Goal: Ask a question: Seek information or help from site administrators or community

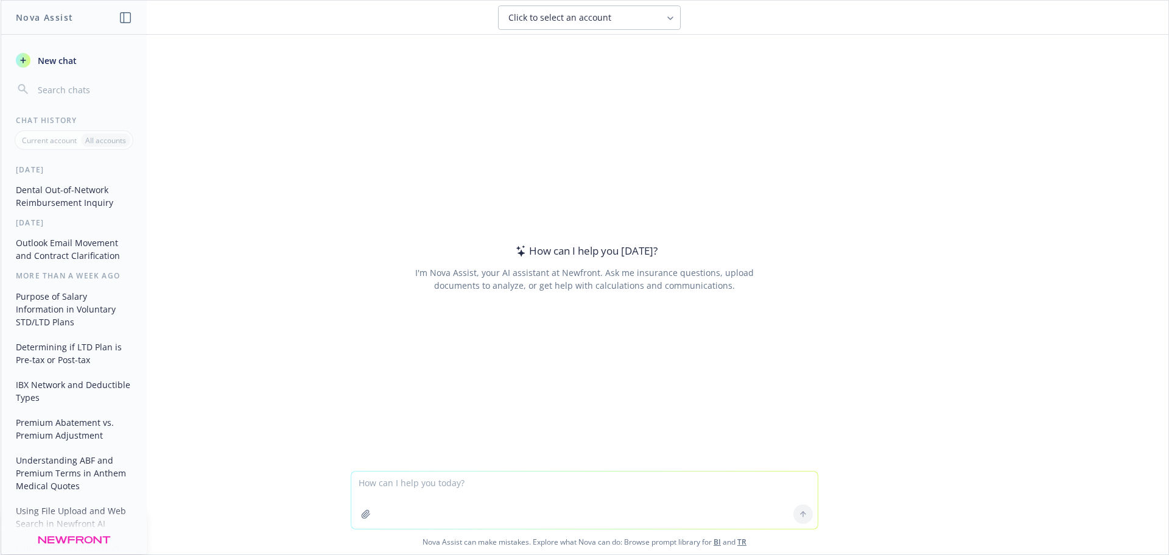
click at [518, 488] on textarea at bounding box center [584, 499] width 466 height 57
type textarea "What is the dental network in the attached proposal?"
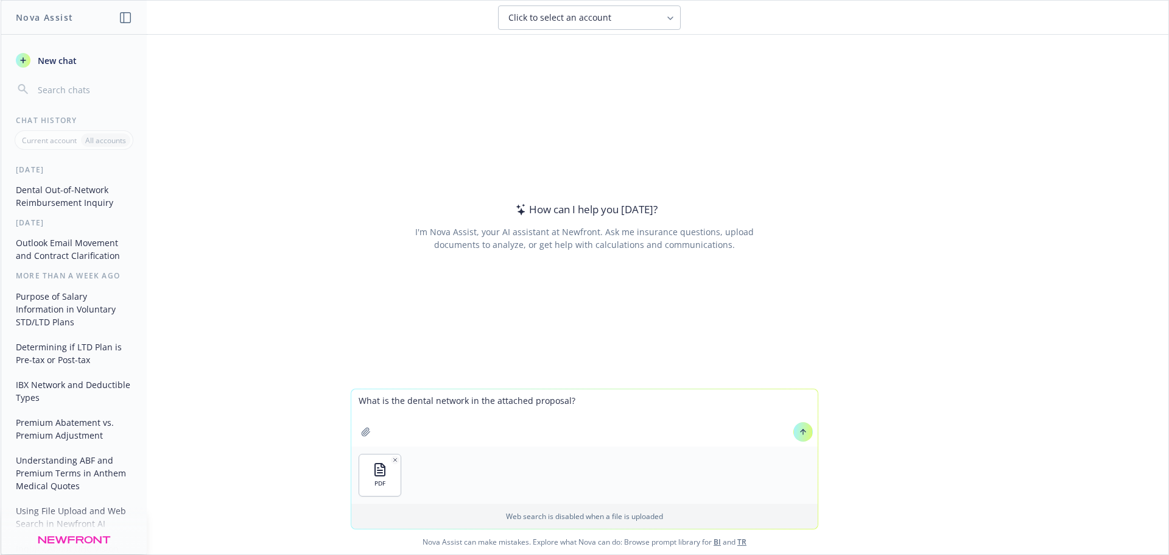
click at [801, 430] on icon at bounding box center [803, 430] width 5 height 2
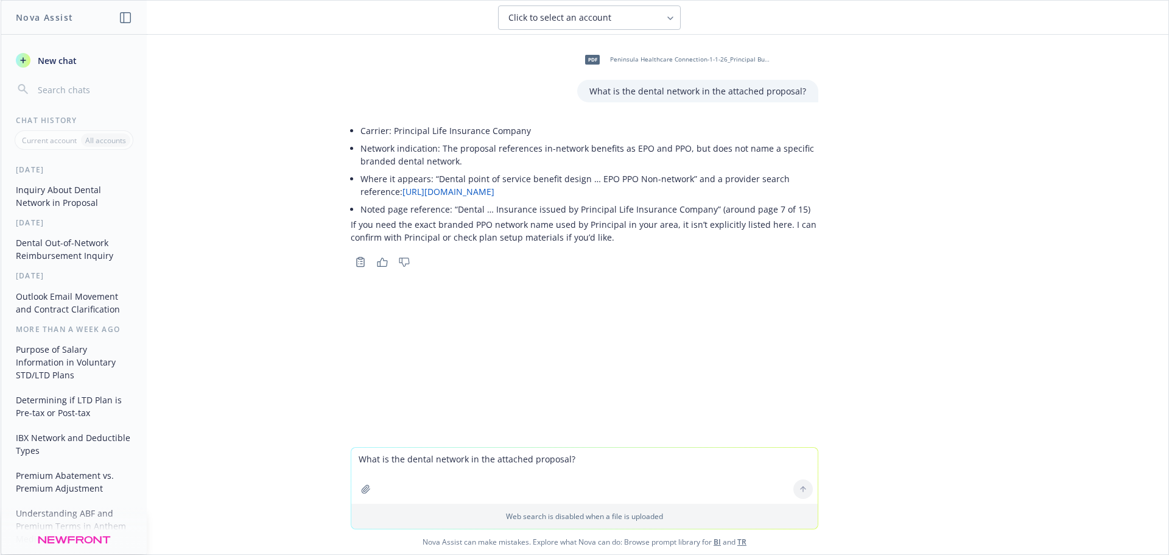
click at [467, 465] on textarea "What is the dental network in the attached proposal?" at bounding box center [584, 476] width 466 height 56
type textarea "In the same attached proposal, is portability or conversion included in Group T…"
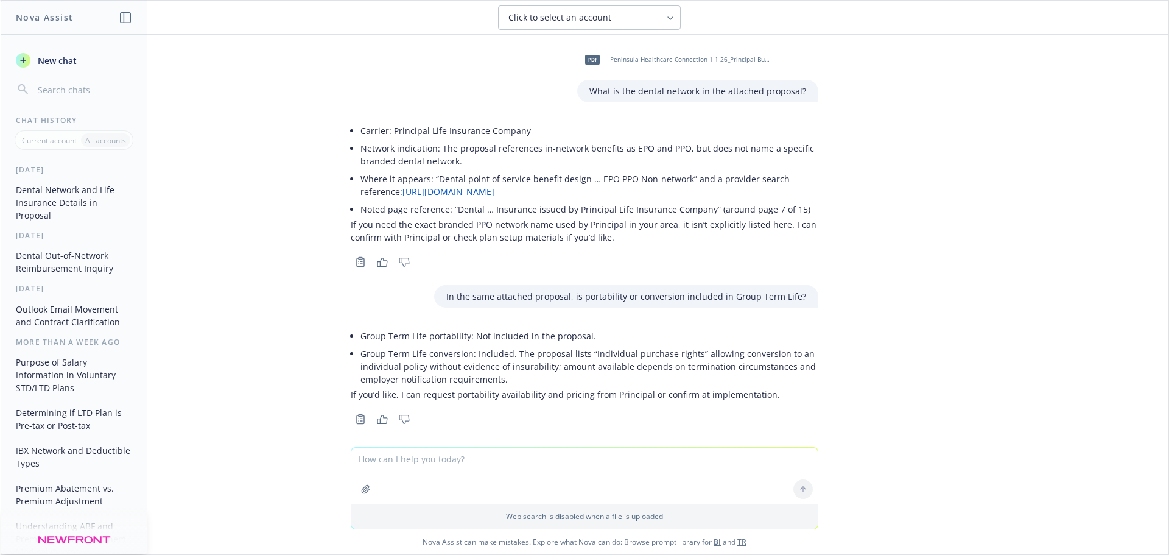
scroll to position [10, 0]
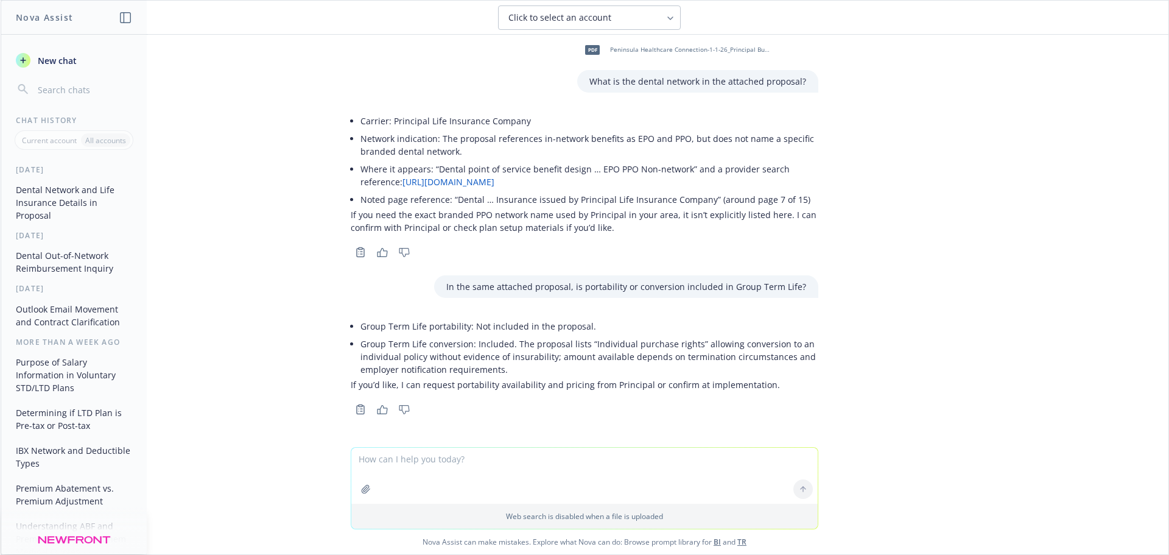
click at [513, 468] on textarea at bounding box center [584, 476] width 466 height 56
click at [504, 462] on textarea at bounding box center [584, 476] width 466 height 56
type textarea "What is the dental out-of-network reimbursement schedule in the same attached p…"
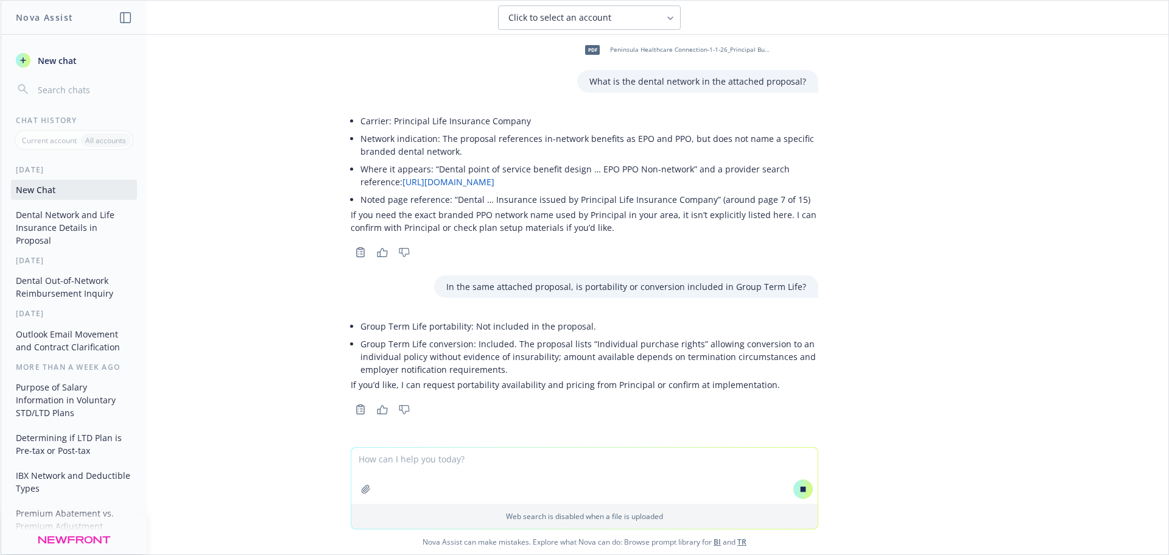
scroll to position [37, 0]
